Goal: Navigation & Orientation: Find specific page/section

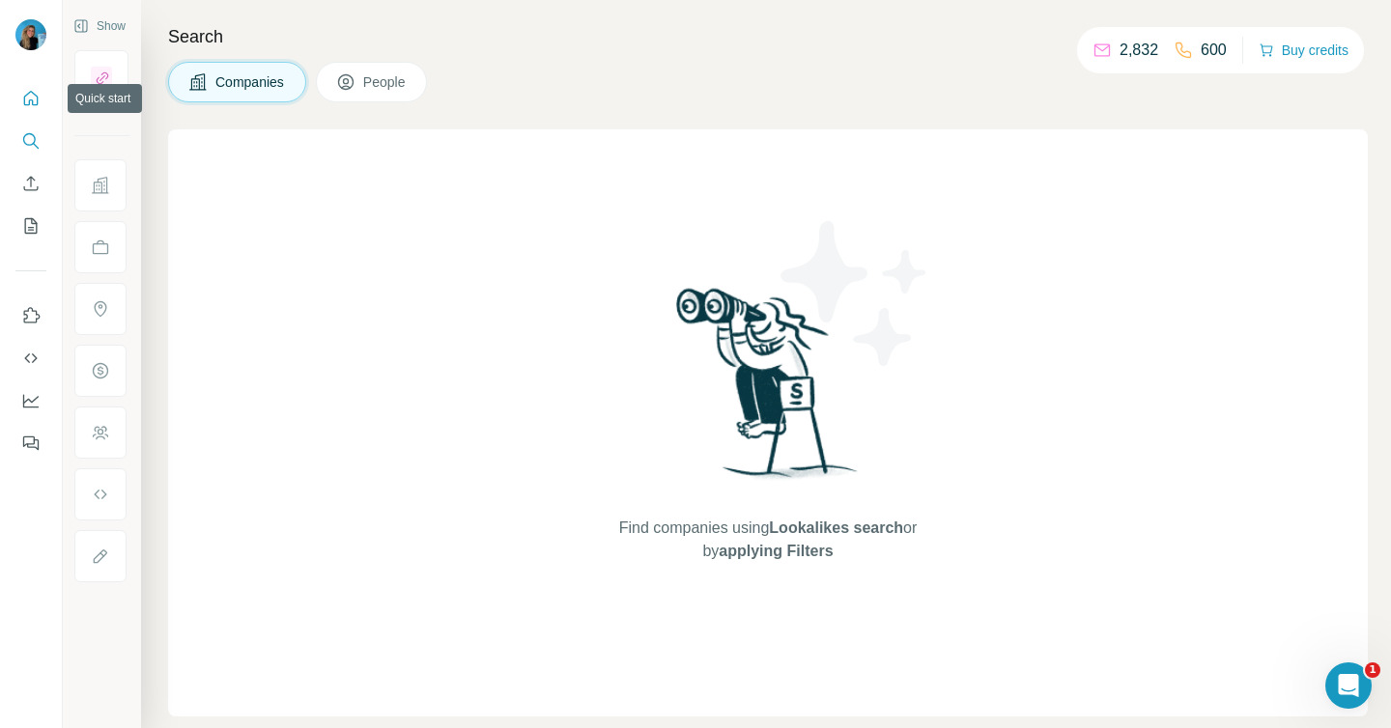
click at [24, 90] on icon "Quick start" at bounding box center [30, 98] width 19 height 19
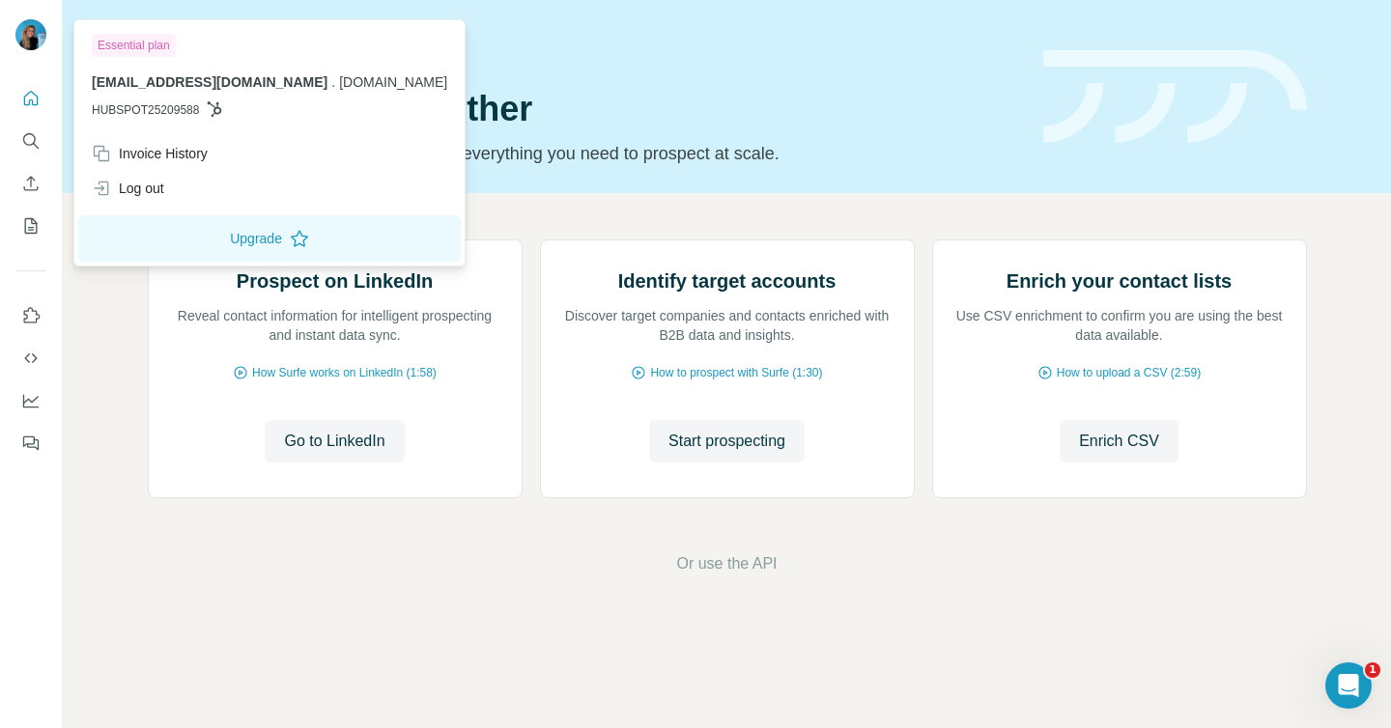
click at [30, 48] on img at bounding box center [30, 34] width 31 height 31
click at [160, 240] on button "Upgrade" at bounding box center [269, 238] width 382 height 46
